Goal: Check status

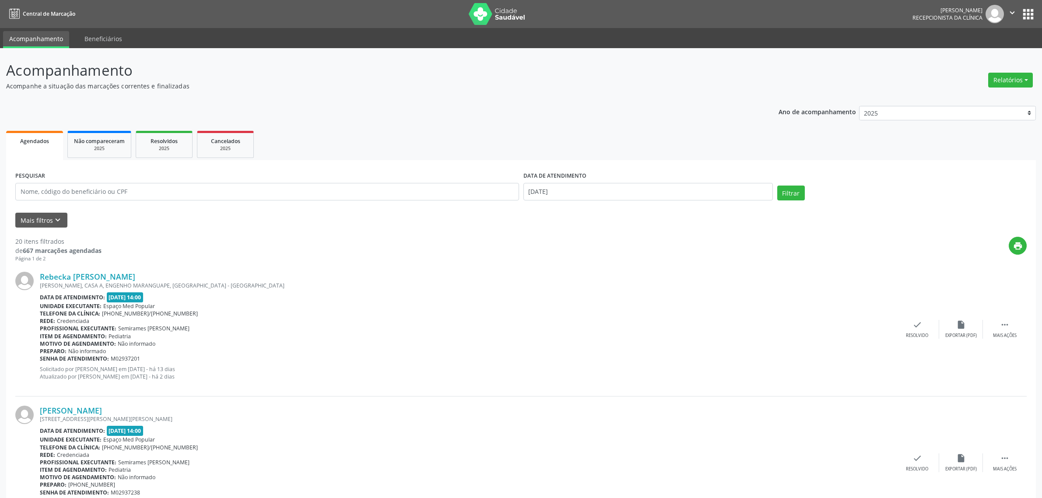
select select "8"
drag, startPoint x: 0, startPoint y: 0, endPoint x: 597, endPoint y: 198, distance: 629.4
click at [597, 198] on body "Central de Marcação [PERSON_NAME] Recepcionista da clínica  Configurações Sair…" at bounding box center [521, 249] width 1042 height 498
click at [572, 309] on span "30" at bounding box center [571, 306] width 17 height 17
type input "[DATE]"
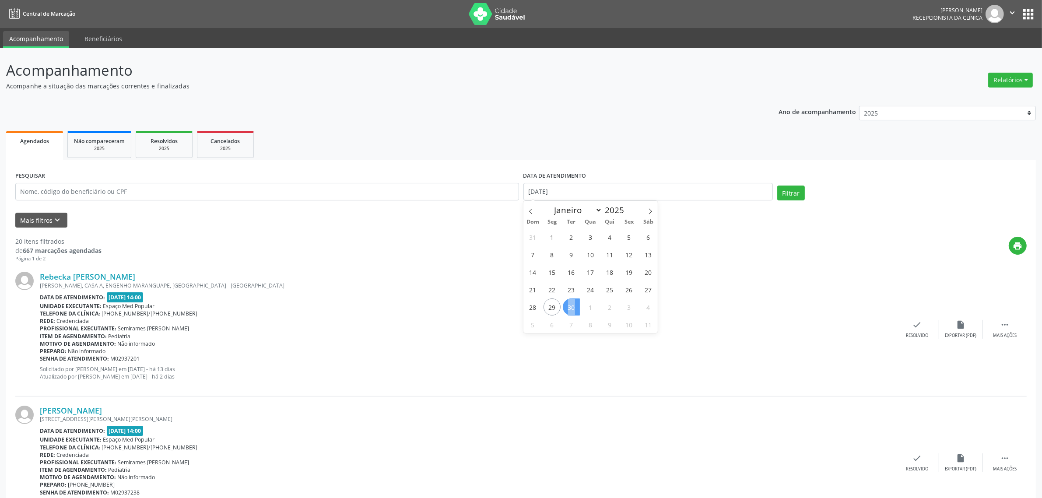
click at [572, 309] on span "30" at bounding box center [571, 306] width 17 height 17
click at [548, 196] on input "[DATE]" at bounding box center [647, 192] width 249 height 18
click at [590, 309] on span "1" at bounding box center [590, 306] width 17 height 17
type input "01/10/2025"
click at [590, 309] on span "1" at bounding box center [590, 306] width 17 height 17
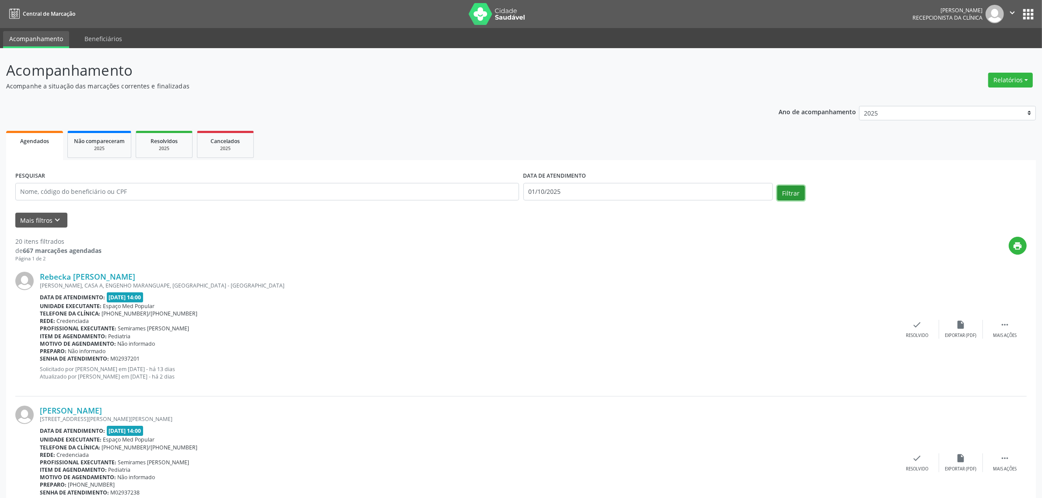
click at [792, 189] on button "Filtrar" at bounding box center [791, 193] width 28 height 15
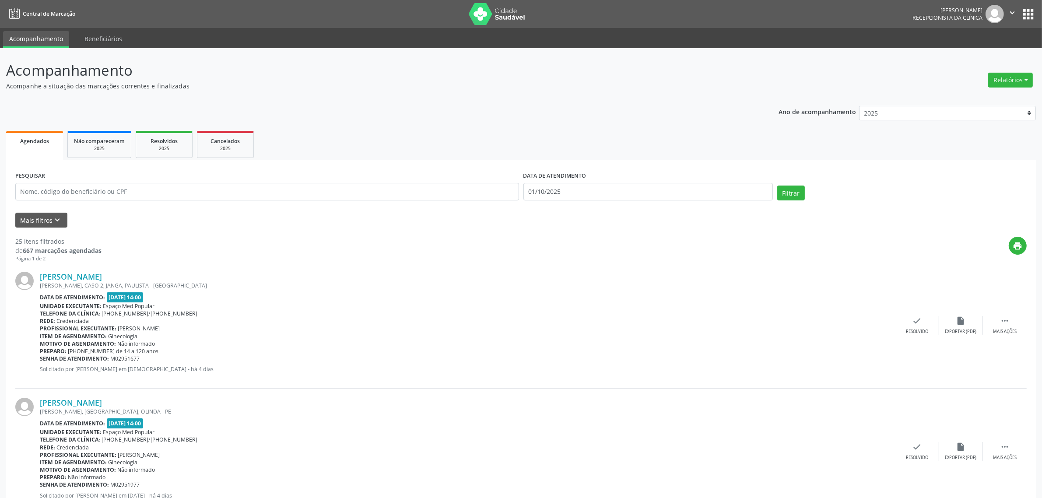
scroll to position [55, 0]
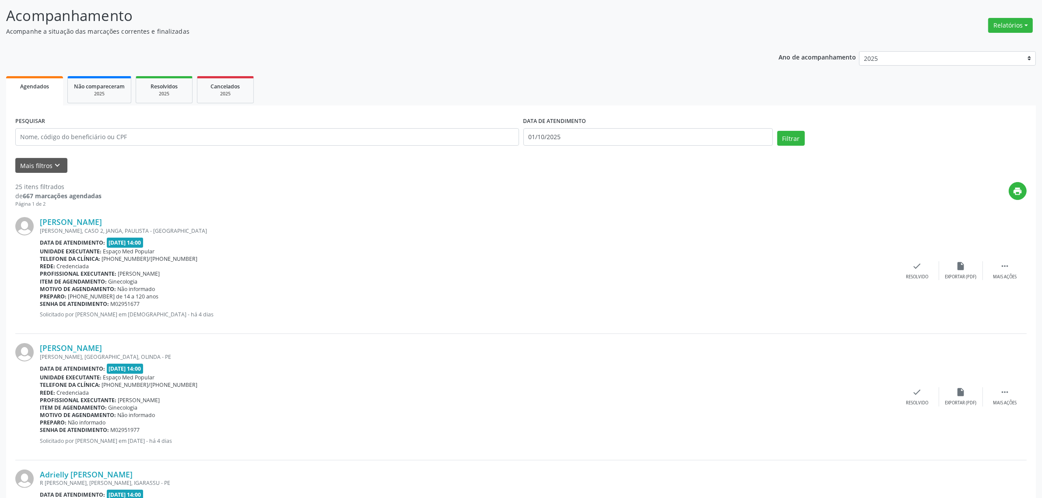
click at [386, 245] on div "Data de atendimento: [DATE] 14:00" at bounding box center [468, 243] width 856 height 10
